Goal: Task Accomplishment & Management: Complete application form

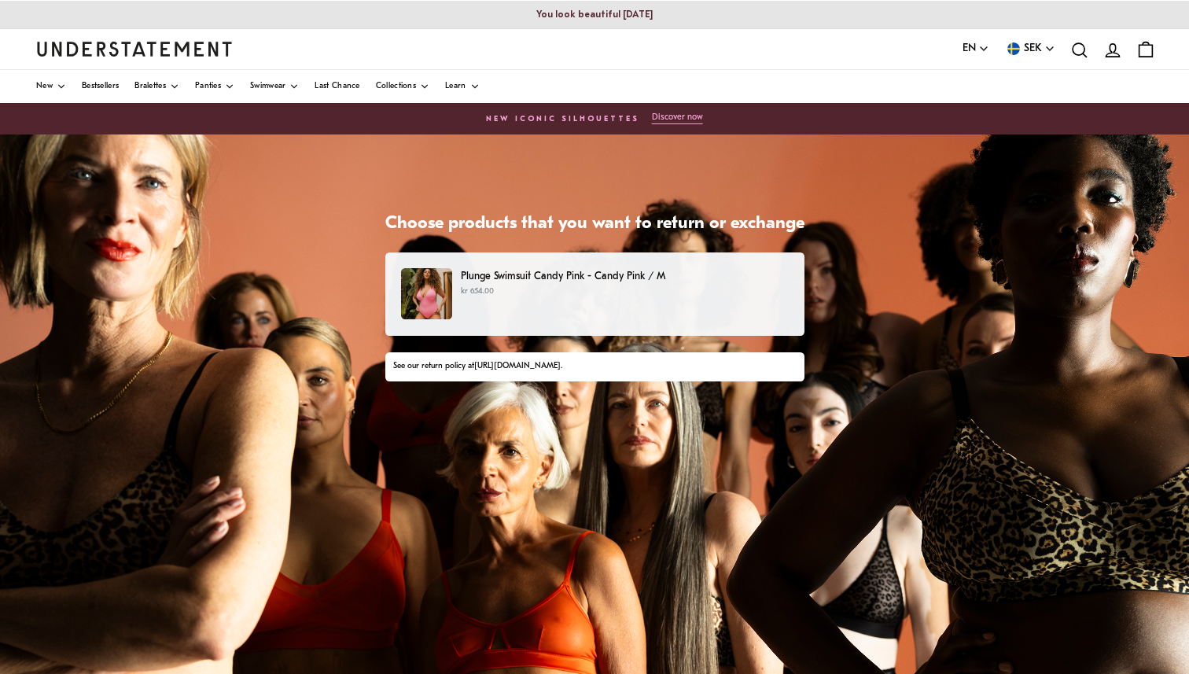
click at [514, 287] on p "kr 654.00" at bounding box center [624, 291] width 327 height 13
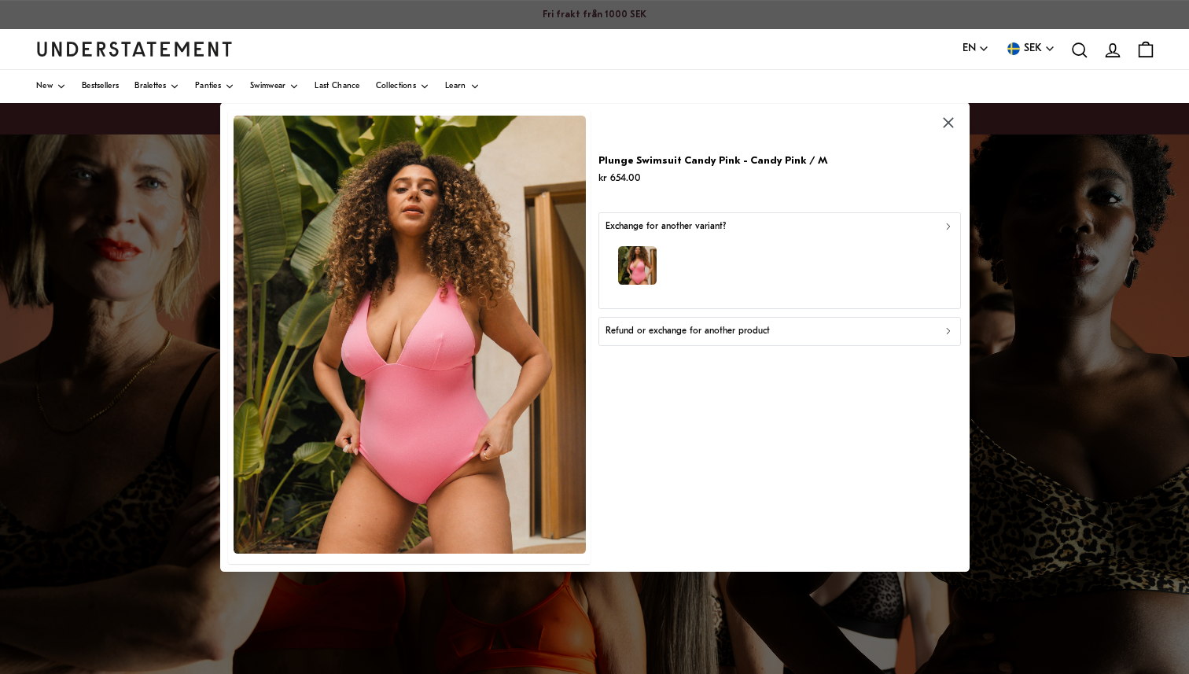
click at [698, 329] on p "Refund or exchange for another product" at bounding box center [688, 331] width 164 height 15
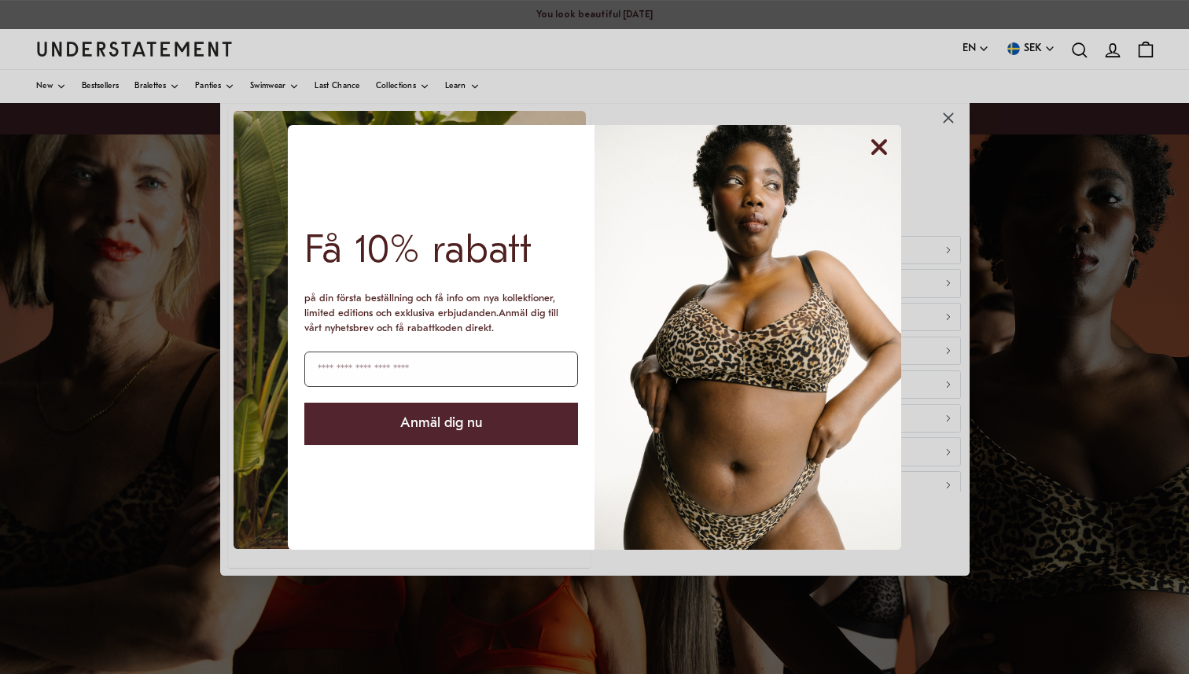
click at [869, 149] on circle "Close dialog" at bounding box center [879, 147] width 30 height 30
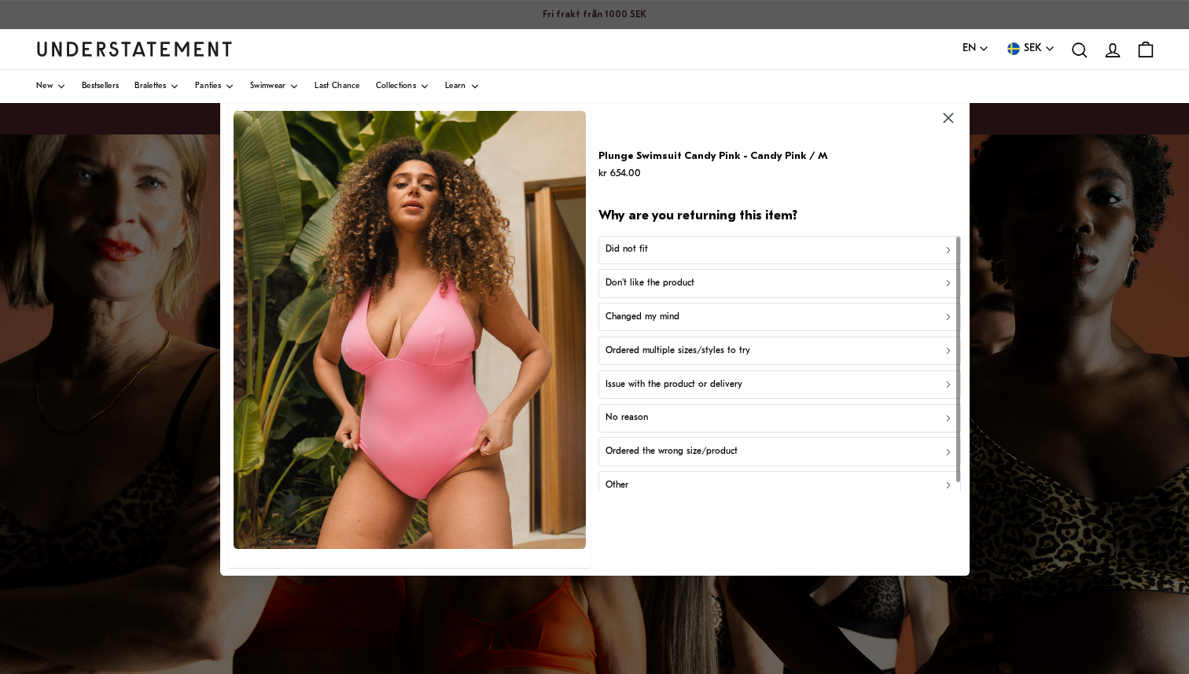
click at [666, 314] on p "Changed my mind" at bounding box center [643, 317] width 74 height 15
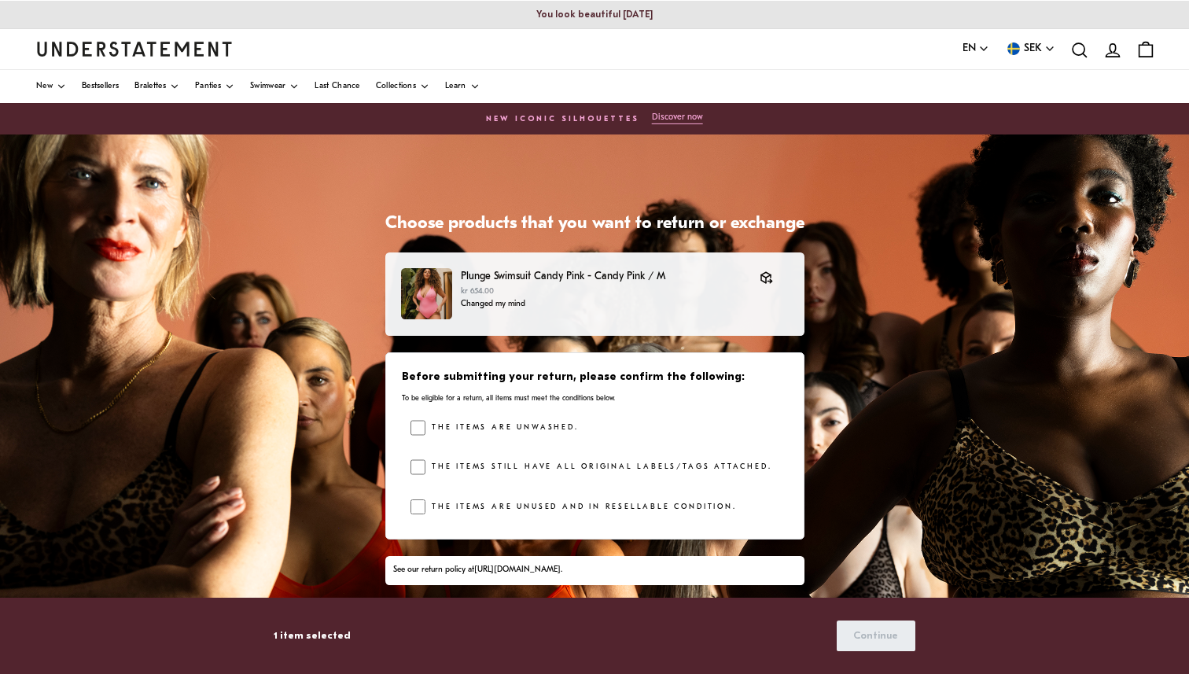
click at [418, 477] on div "The items still have all original labels/tags attached." at bounding box center [599, 471] width 377 height 24
click at [421, 407] on div "Before submitting your return, please confirm the following: To be eligible for…" at bounding box center [594, 445] width 419 height 187
click at [762, 279] on icon "button" at bounding box center [765, 277] width 7 height 7
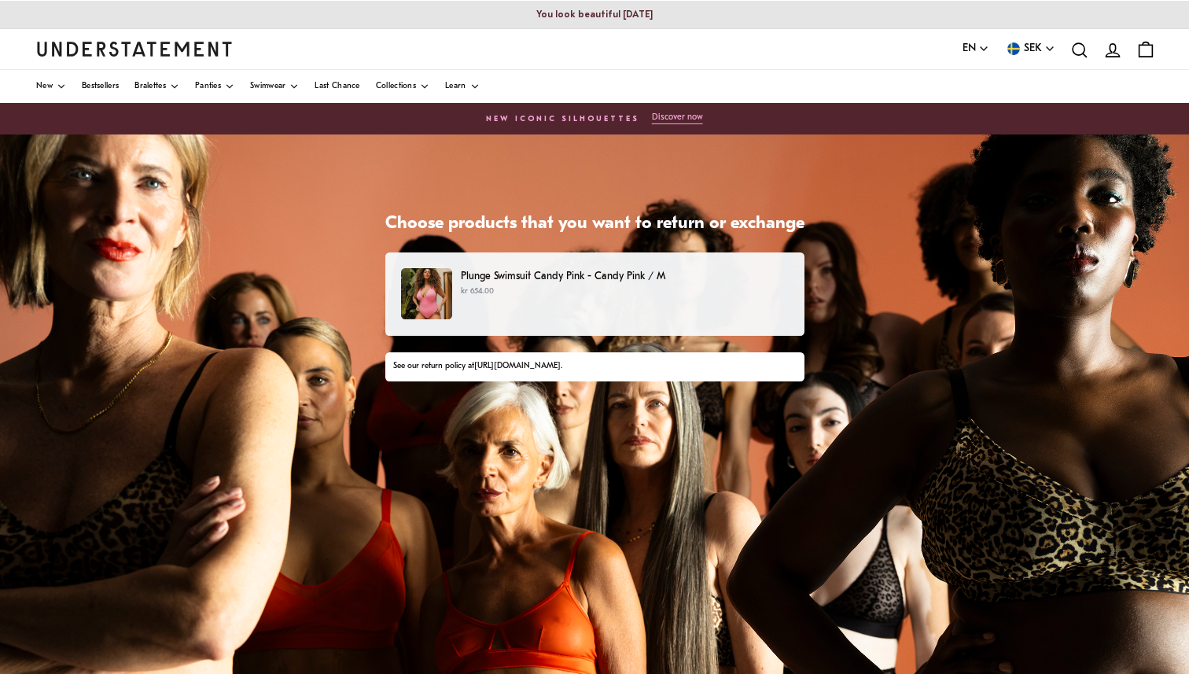
click at [515, 294] on p "kr 654.00" at bounding box center [624, 291] width 327 height 13
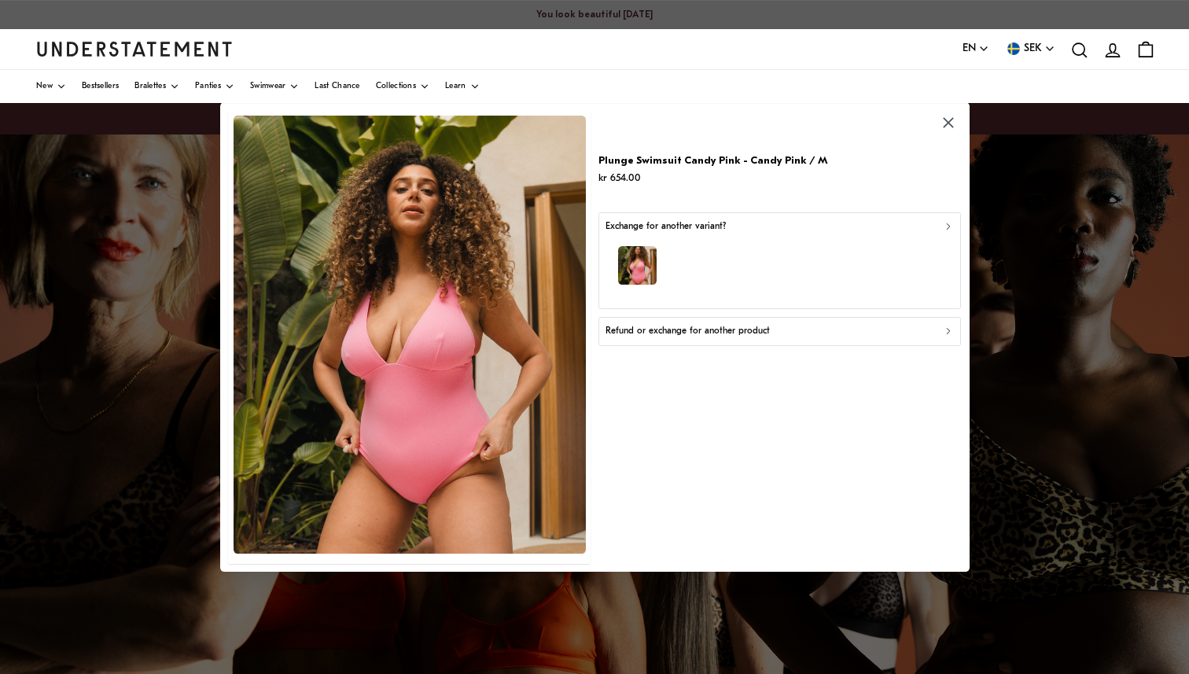
click at [686, 239] on div "button" at bounding box center [780, 268] width 348 height 68
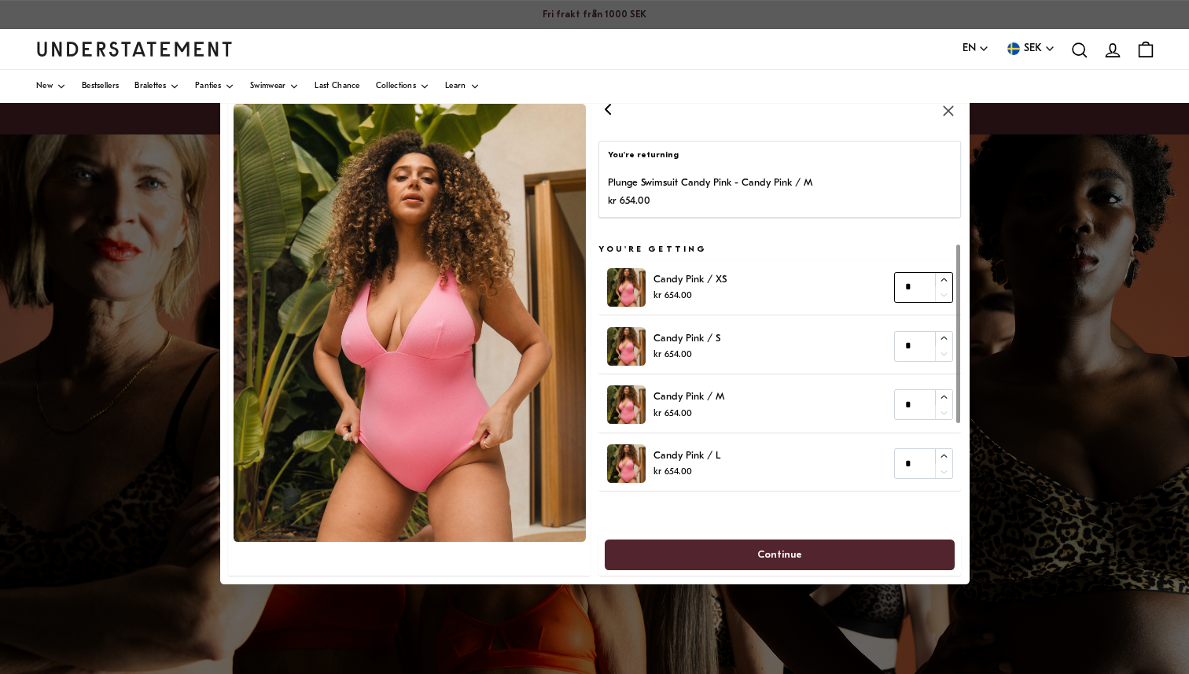
click at [943, 278] on icon "button" at bounding box center [944, 279] width 10 height 10
type input "*"
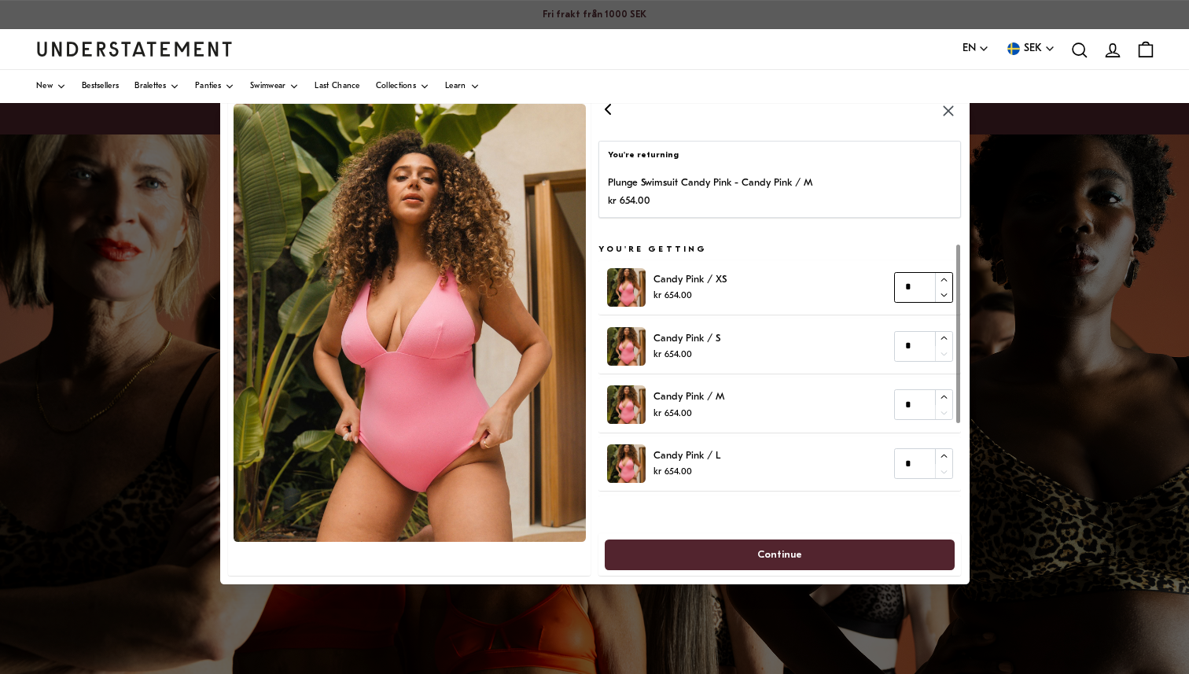
click at [943, 278] on icon "button" at bounding box center [944, 279] width 10 height 10
click at [768, 559] on span "Continue" at bounding box center [779, 554] width 45 height 29
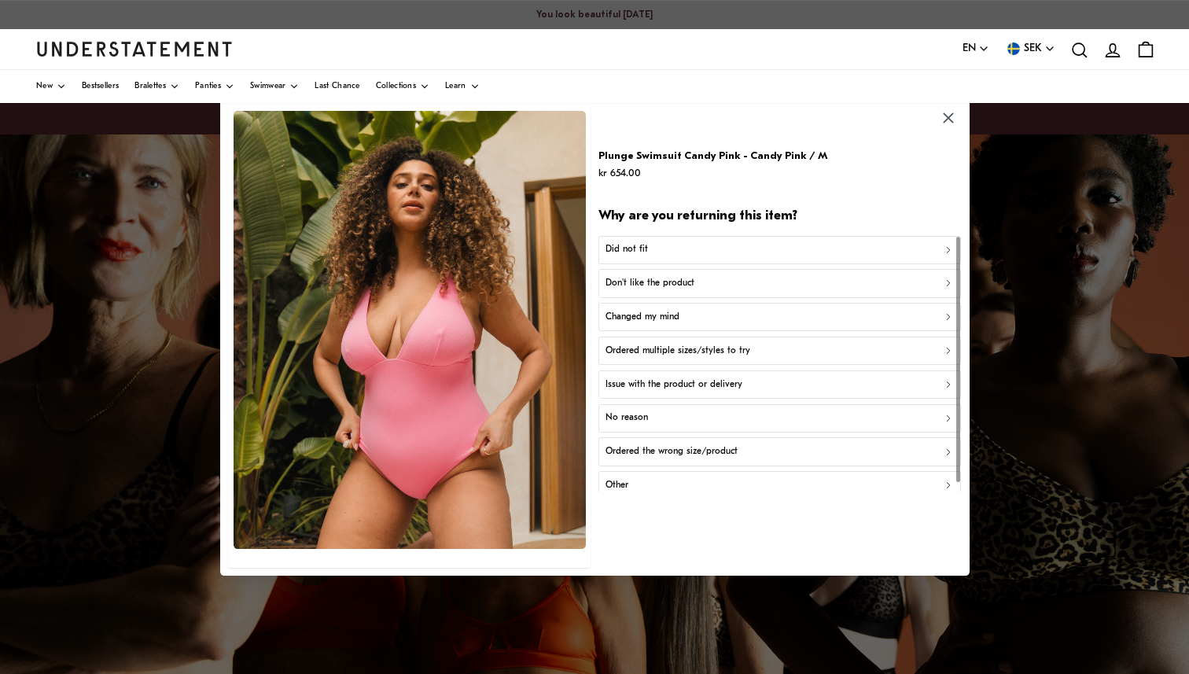
click at [646, 250] on div "Did not fit" at bounding box center [780, 250] width 348 height 15
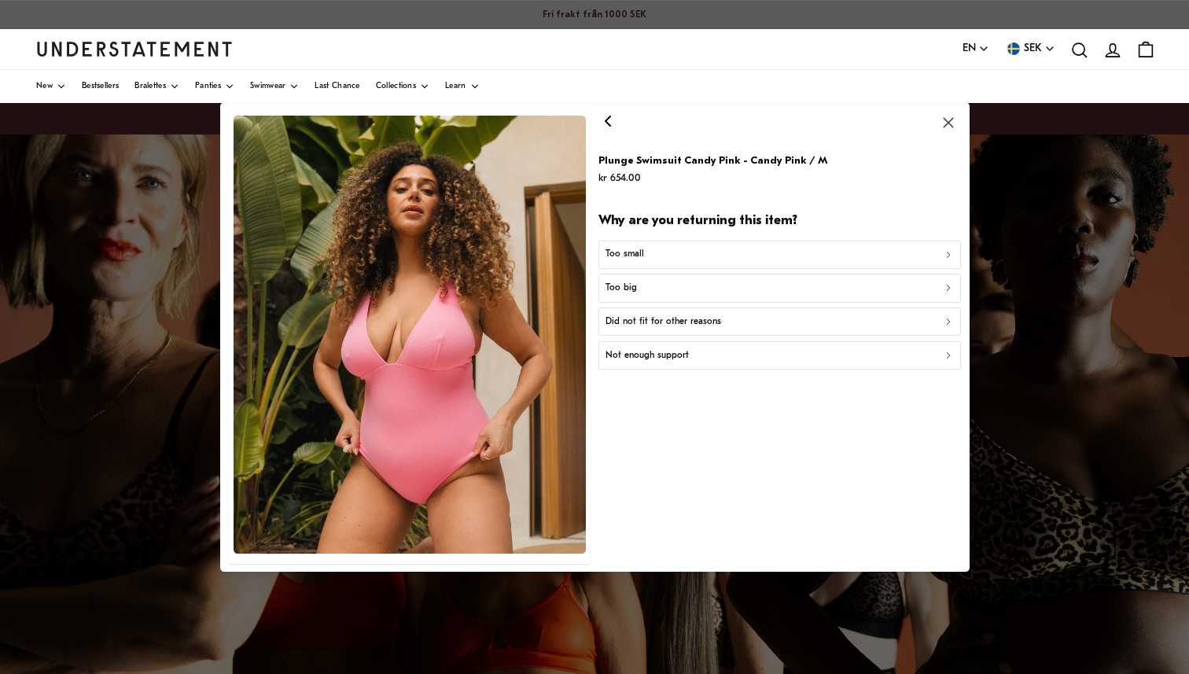
click at [642, 248] on p "Too small" at bounding box center [625, 254] width 39 height 15
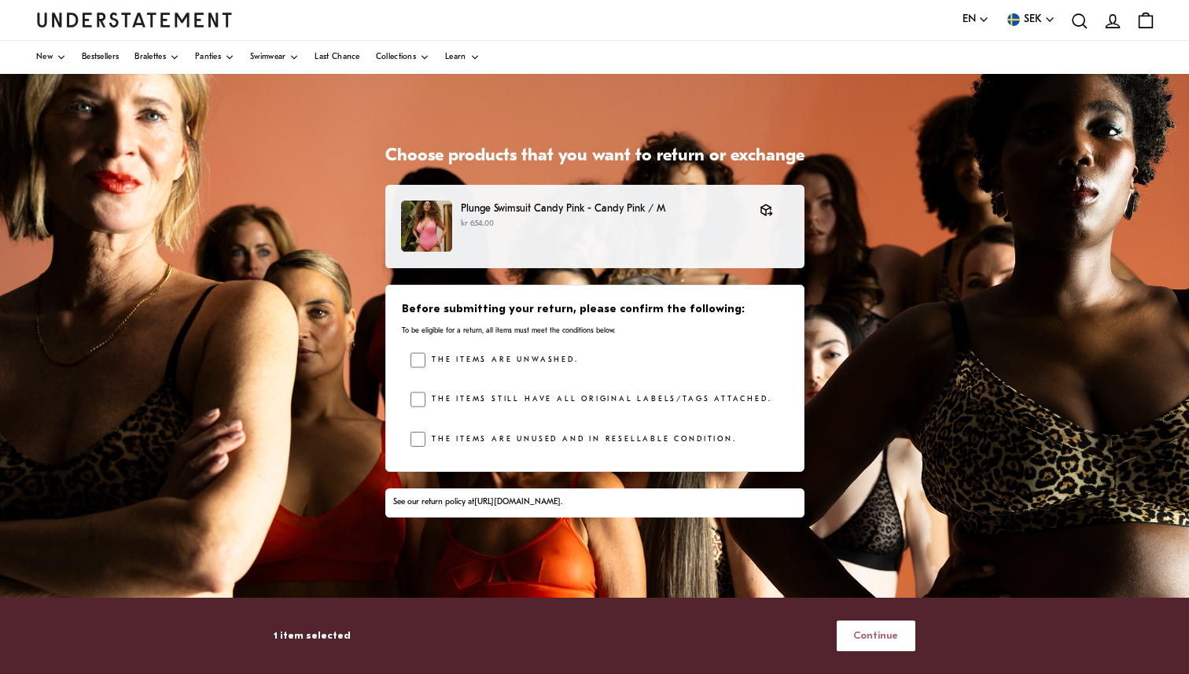
scroll to position [68, 0]
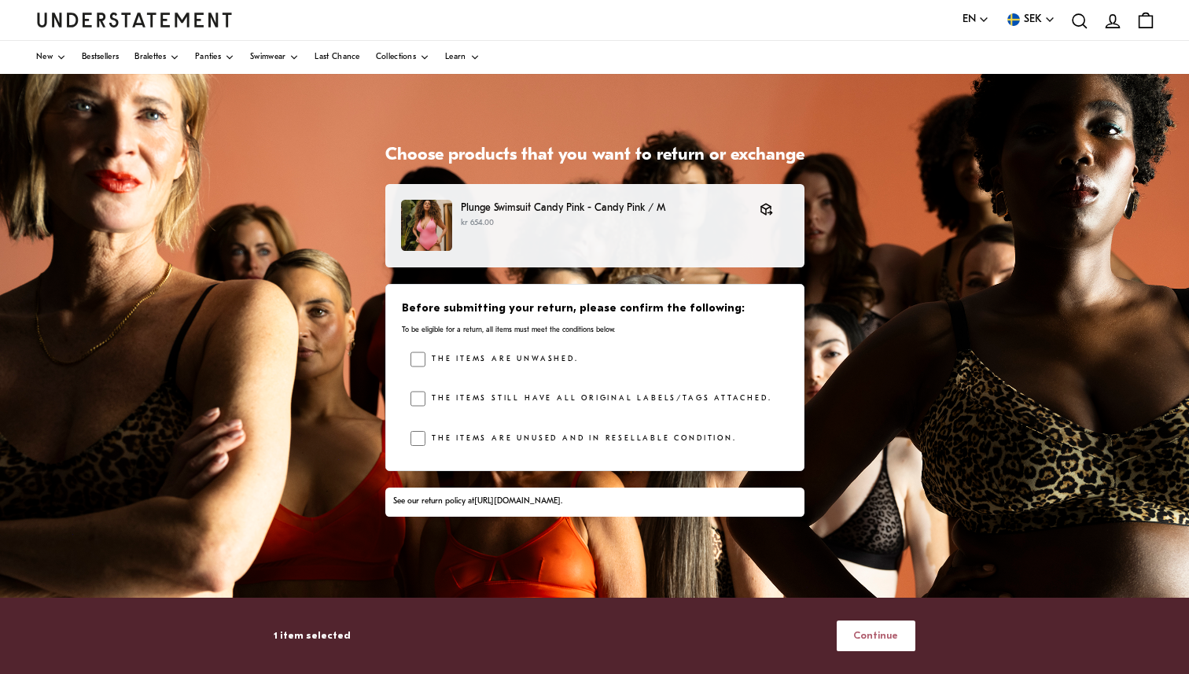
click at [865, 657] on div "1 item selected Continue" at bounding box center [595, 636] width 642 height 77
click at [866, 637] on span "Continue" at bounding box center [875, 635] width 45 height 29
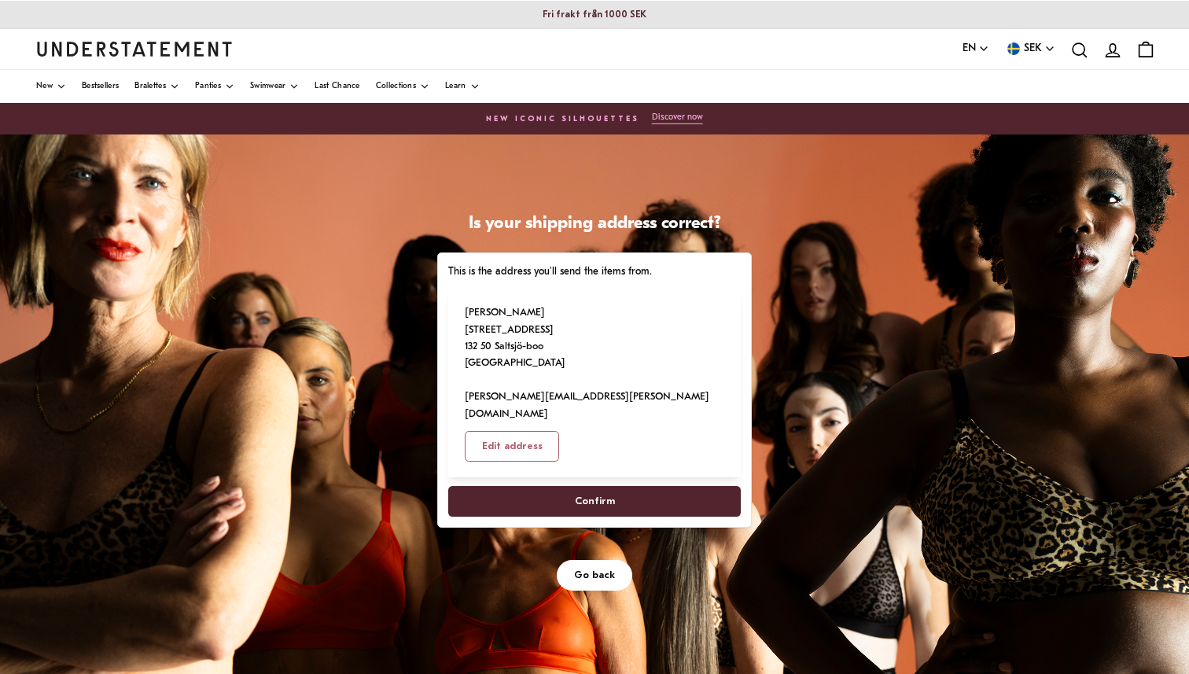
click at [594, 561] on span "Go back" at bounding box center [594, 575] width 41 height 29
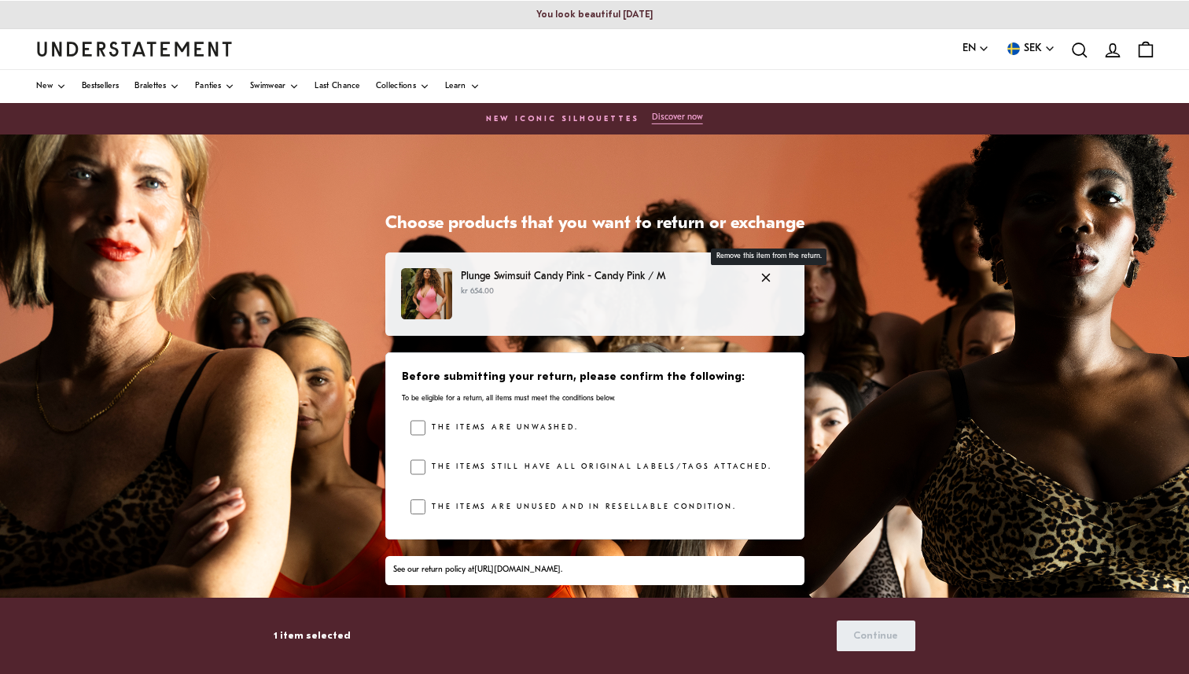
click at [759, 277] on icon "button" at bounding box center [766, 278] width 14 height 14
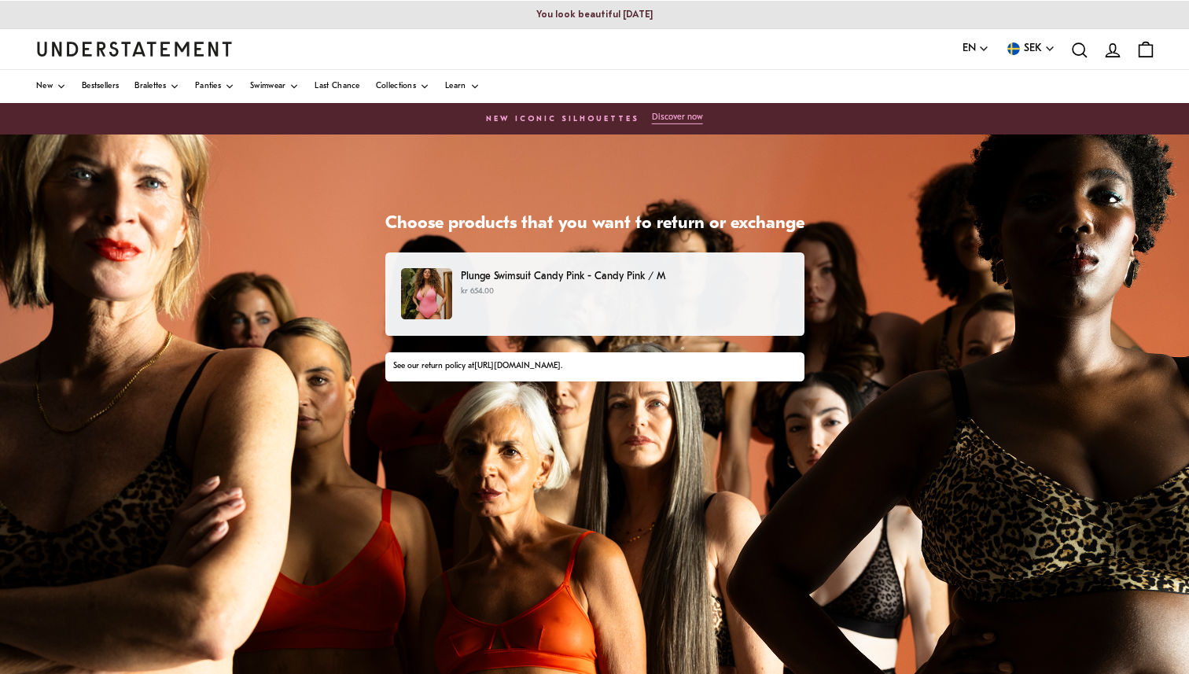
click at [644, 282] on p "Plunge Swimsuit Candy Pink - Candy Pink / M" at bounding box center [624, 276] width 327 height 17
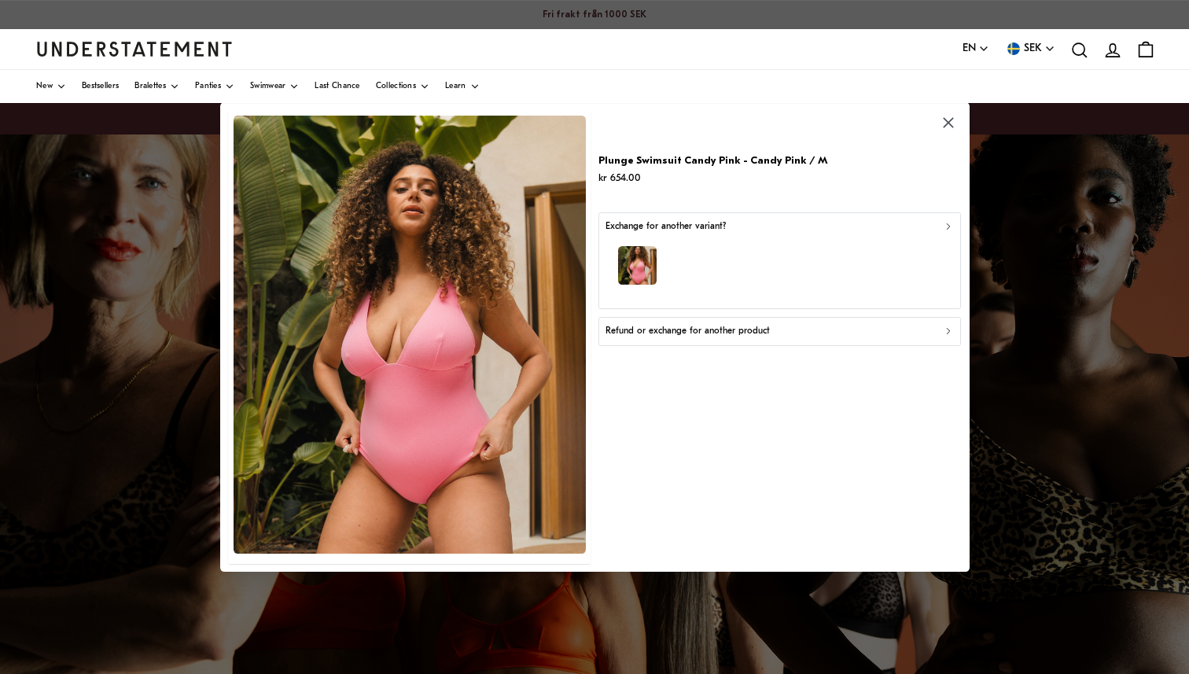
click at [687, 333] on p "Refund or exchange for another product" at bounding box center [688, 331] width 164 height 15
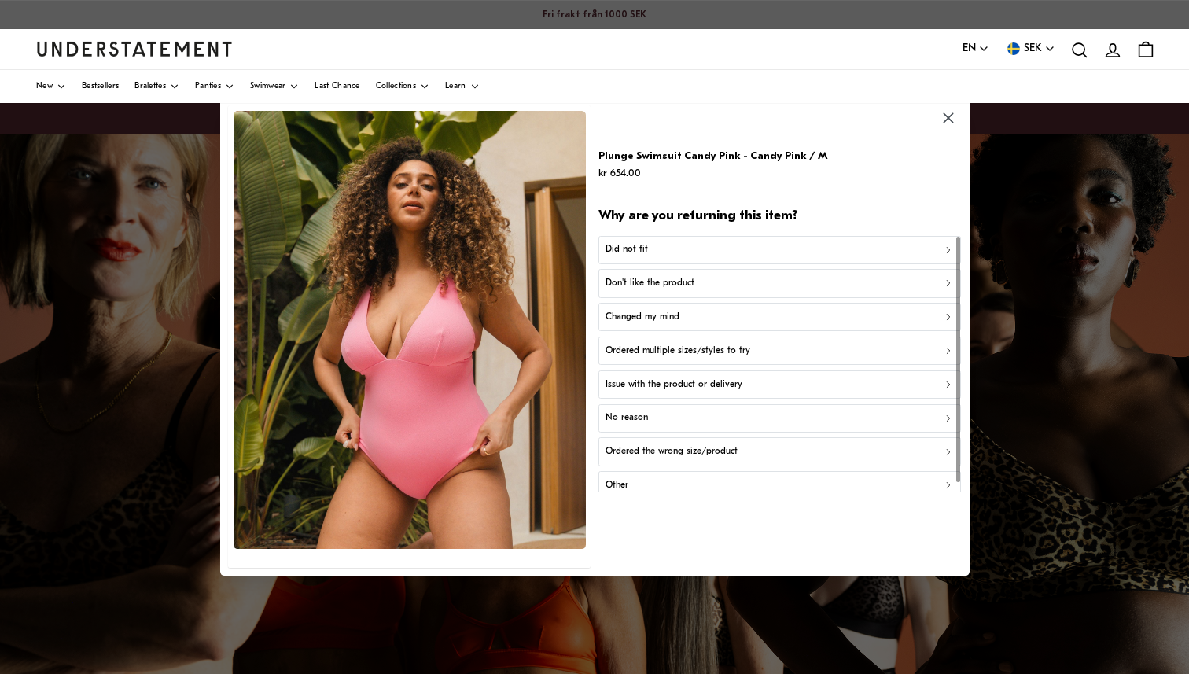
scroll to position [9, 0]
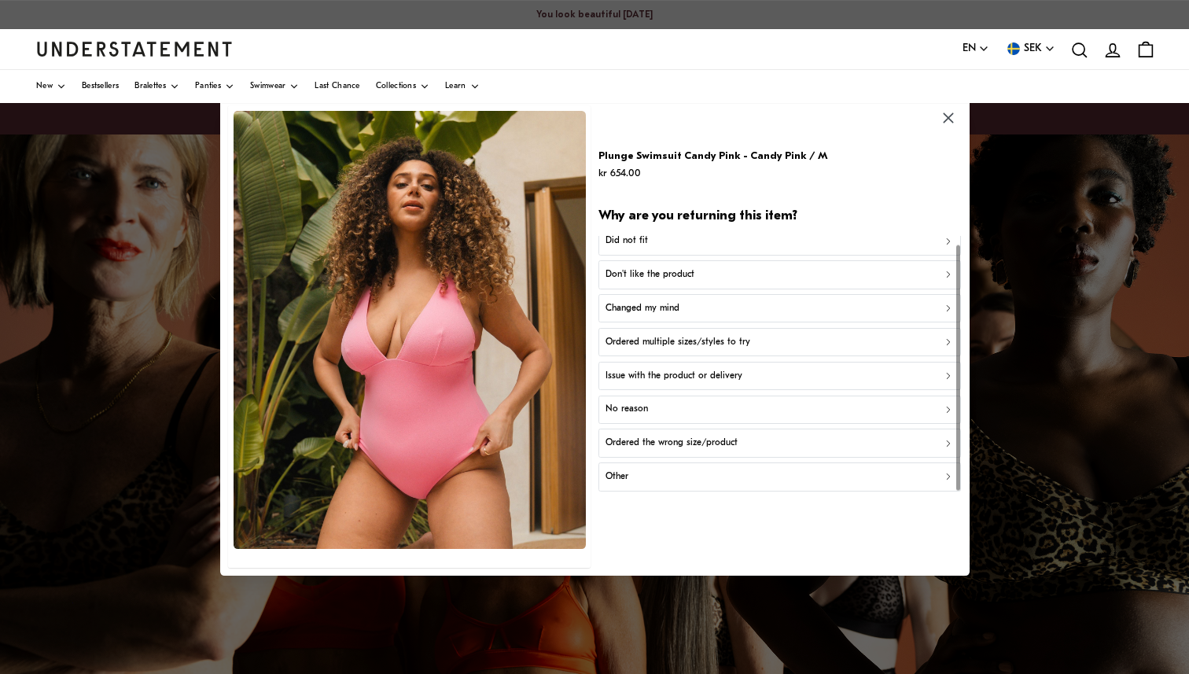
click at [646, 481] on div "Other" at bounding box center [780, 477] width 348 height 15
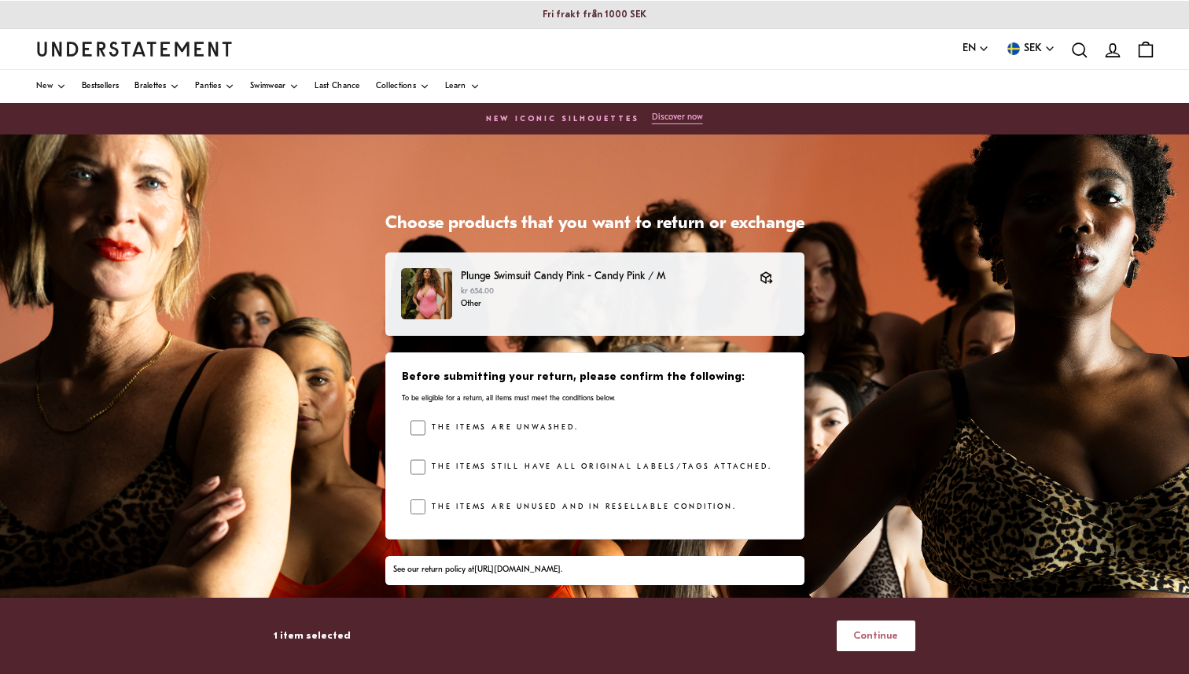
click at [879, 643] on span "Continue" at bounding box center [875, 635] width 45 height 29
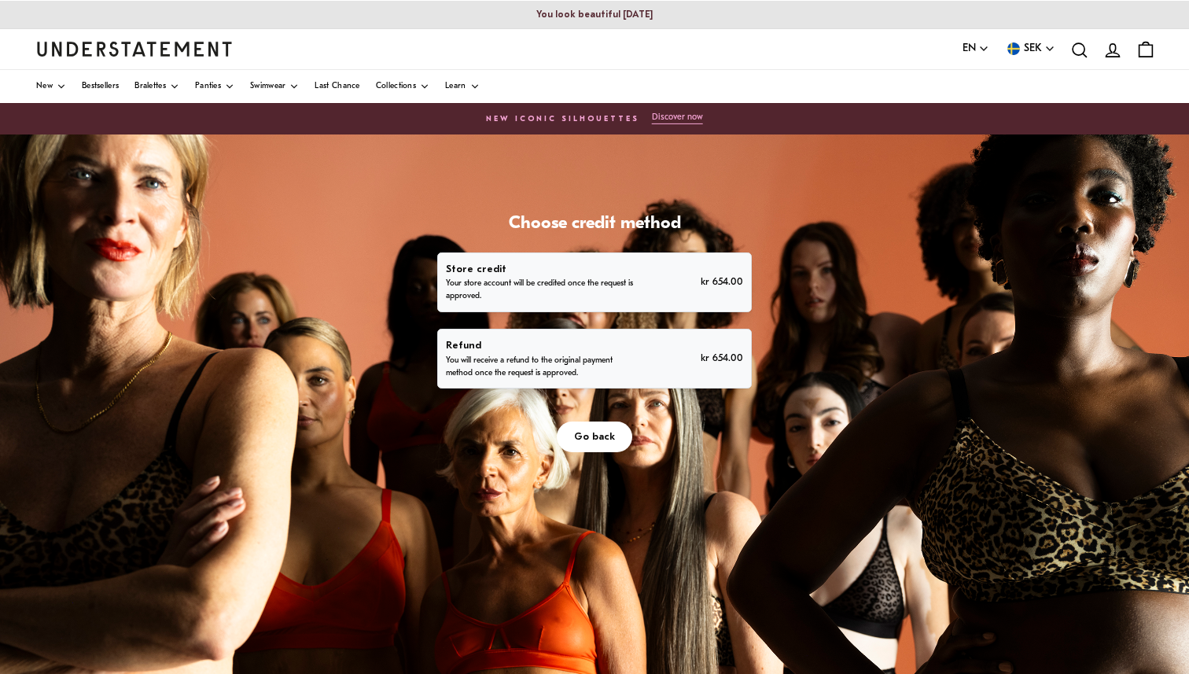
click at [604, 363] on p "You will receive a refund to the original payment method once the request is ap…" at bounding box center [540, 367] width 189 height 25
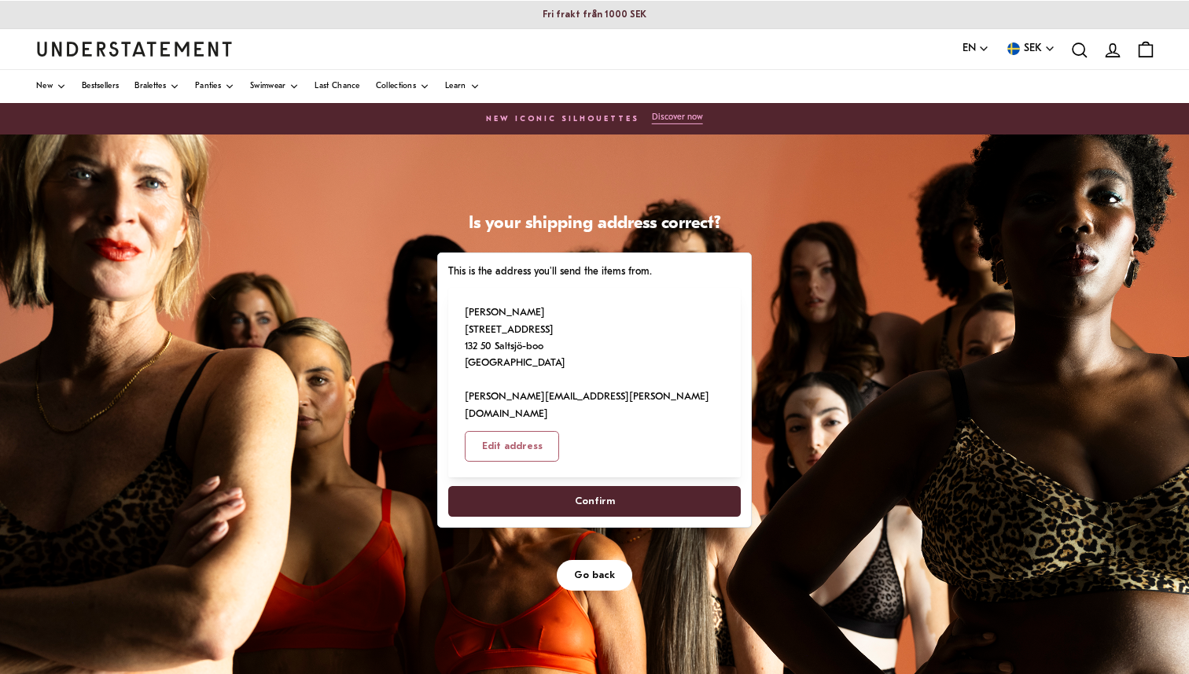
click at [592, 487] on span "Confirm" at bounding box center [595, 501] width 40 height 29
select select "**"
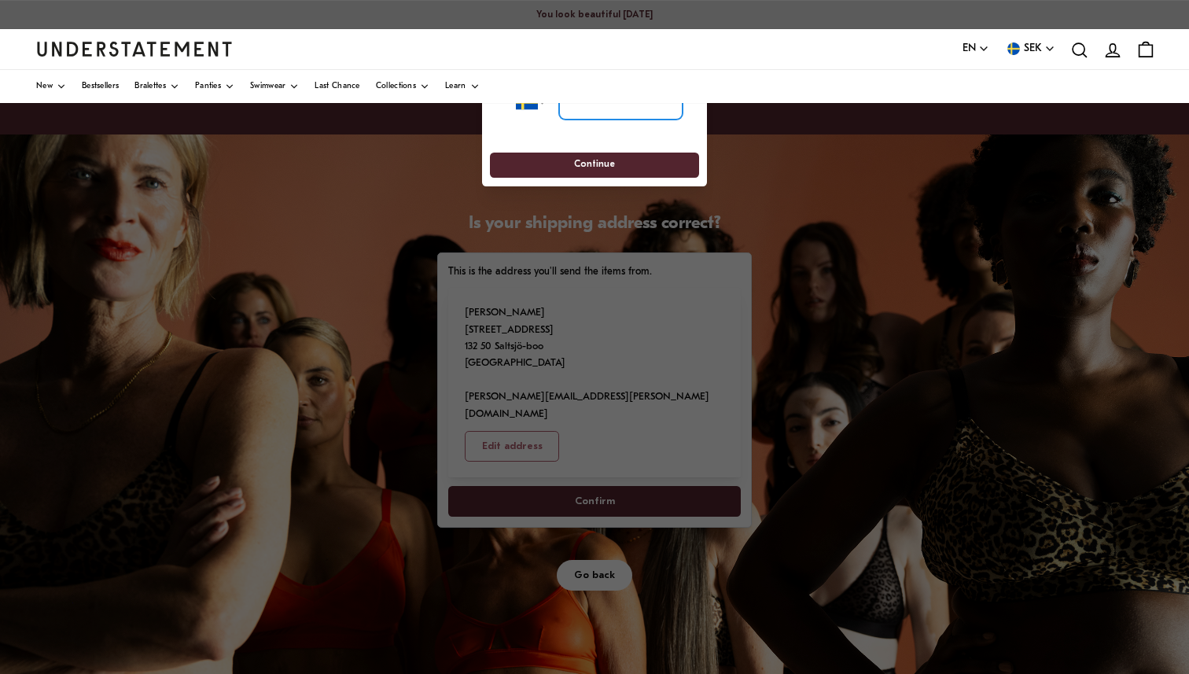
click at [598, 106] on input "tel" at bounding box center [620, 102] width 123 height 35
type input "**********"
click at [582, 168] on span "Continue" at bounding box center [594, 165] width 41 height 24
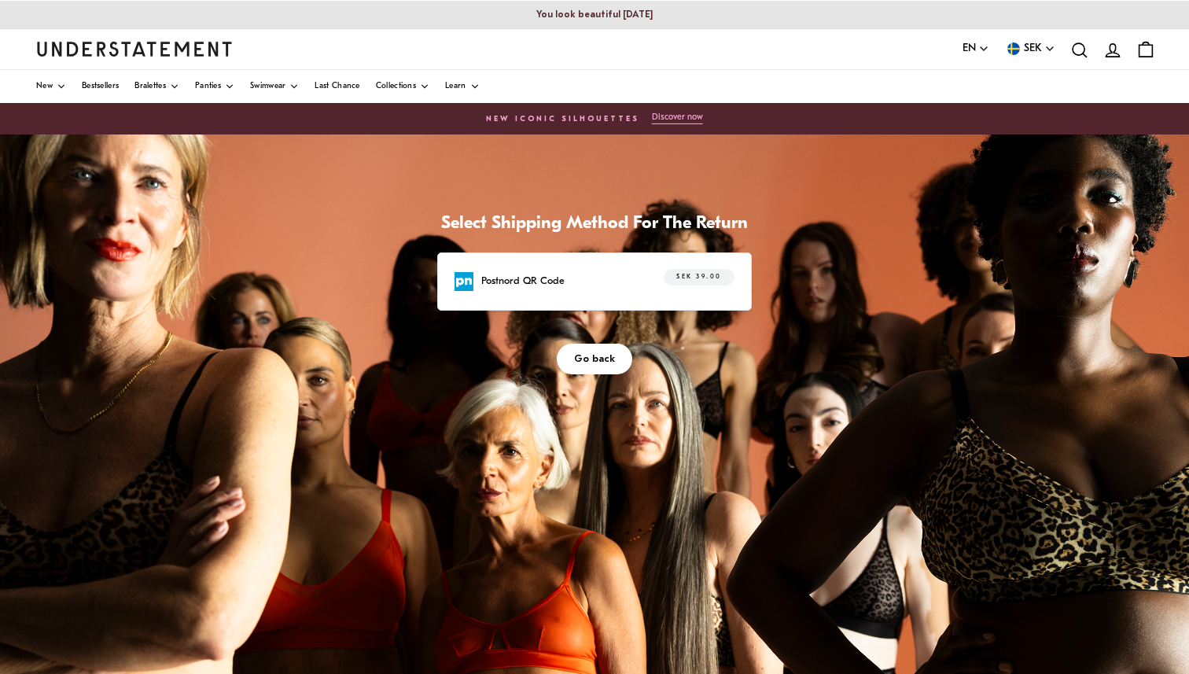
click at [529, 284] on p "Postnord QR Code" at bounding box center [522, 281] width 83 height 17
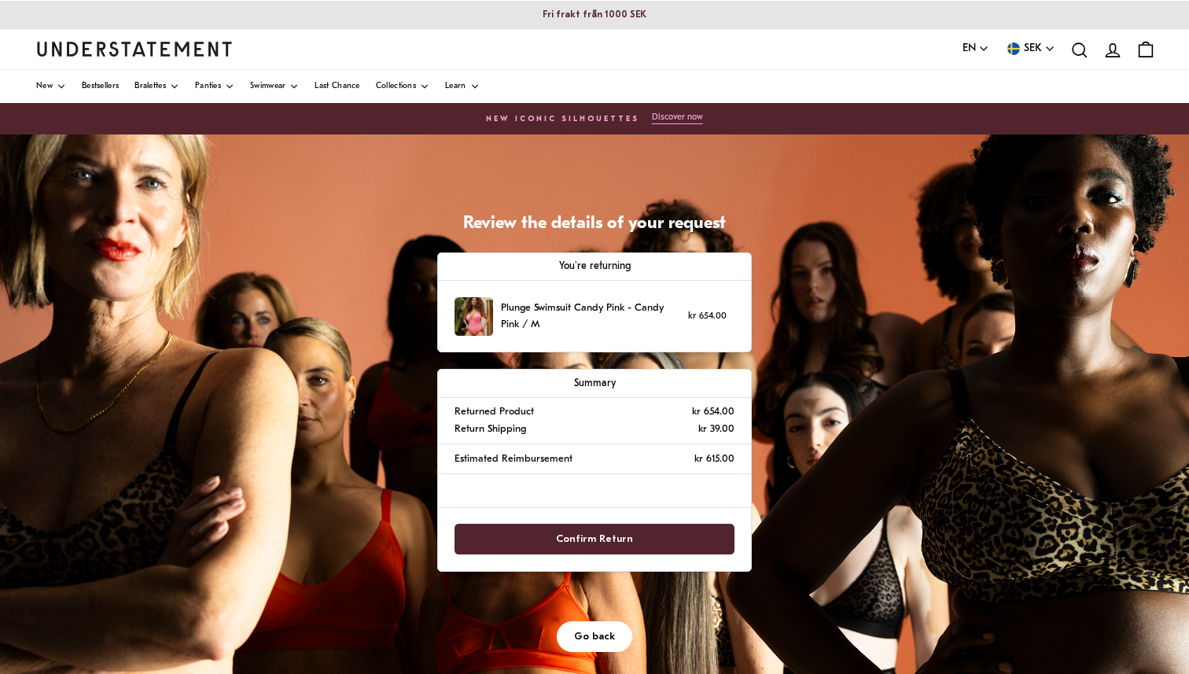
click at [606, 533] on span "Confirm Return" at bounding box center [594, 539] width 77 height 29
